Goal: Transaction & Acquisition: Purchase product/service

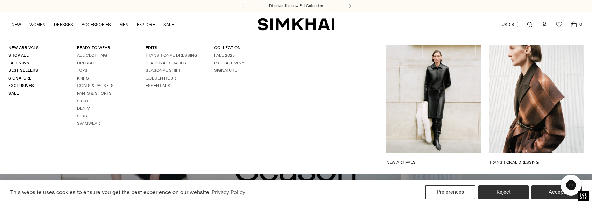
click at [88, 61] on link "Dresses" at bounding box center [86, 63] width 19 height 5
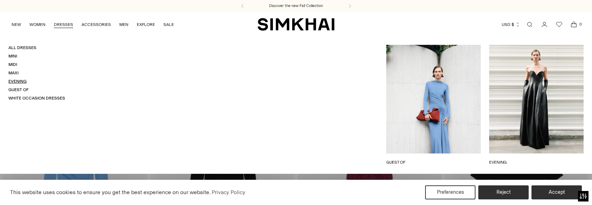
click at [12, 80] on link "Evening" at bounding box center [17, 81] width 18 height 5
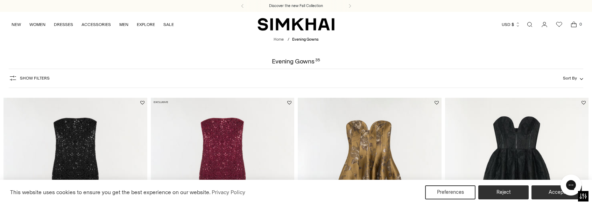
click at [18, 77] on button "Show Filters" at bounding box center [29, 77] width 41 height 11
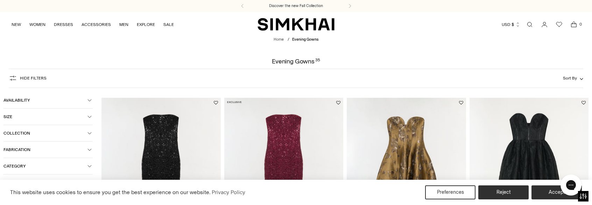
scroll to position [70, 0]
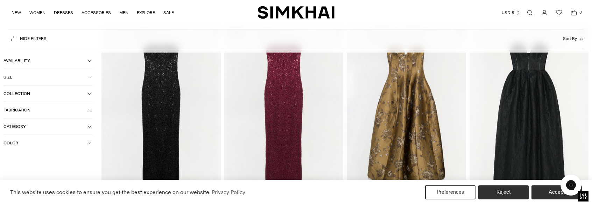
click at [40, 140] on button "Color" at bounding box center [47, 143] width 89 height 16
click at [10, 170] on div at bounding box center [7, 169] width 9 height 9
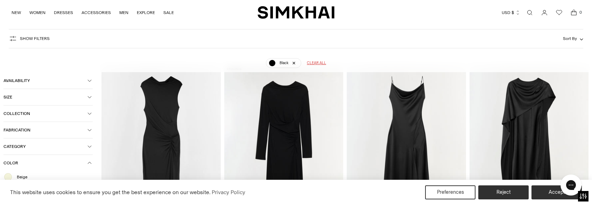
scroll to position [43, 0]
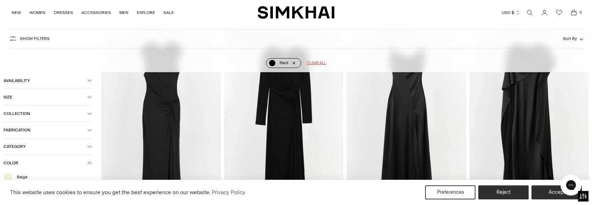
click at [292, 62] on link "Black" at bounding box center [283, 63] width 35 height 10
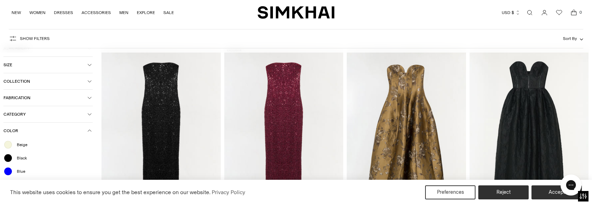
scroll to position [87, 0]
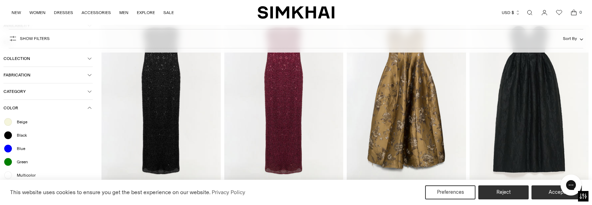
click at [90, 106] on button "Color" at bounding box center [47, 108] width 89 height 16
